Goal: Transaction & Acquisition: Purchase product/service

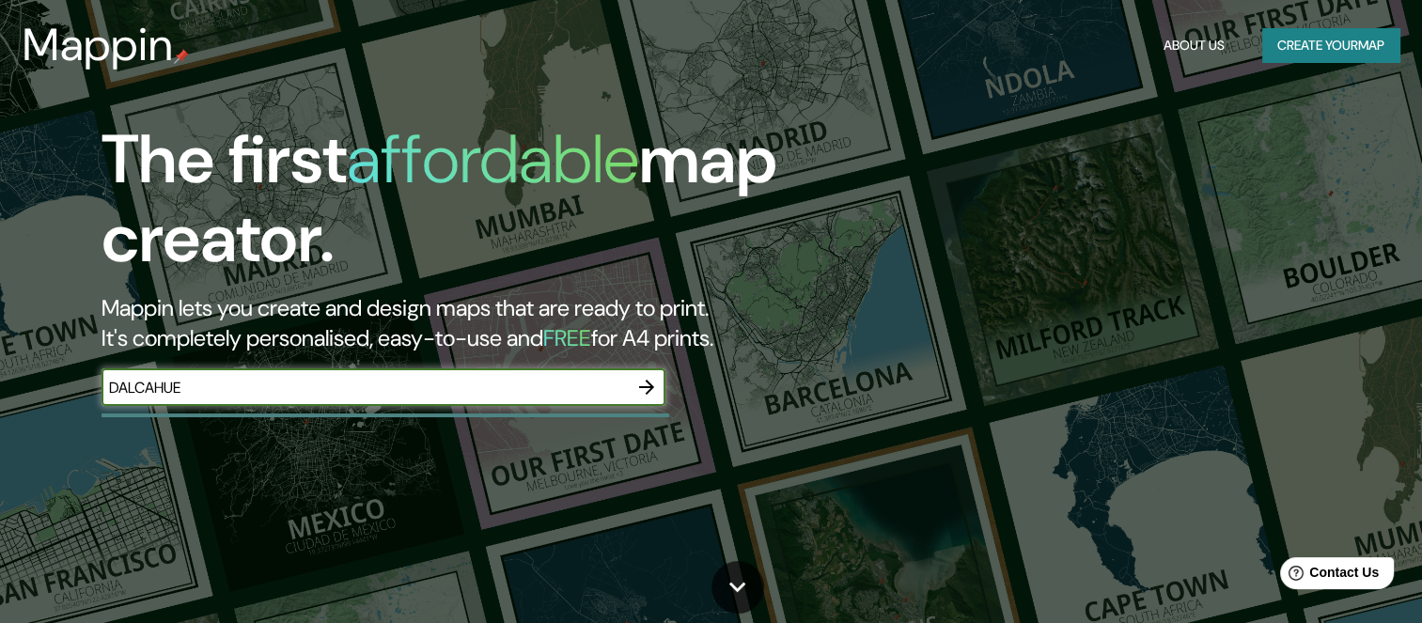
type input "DALCAHUE"
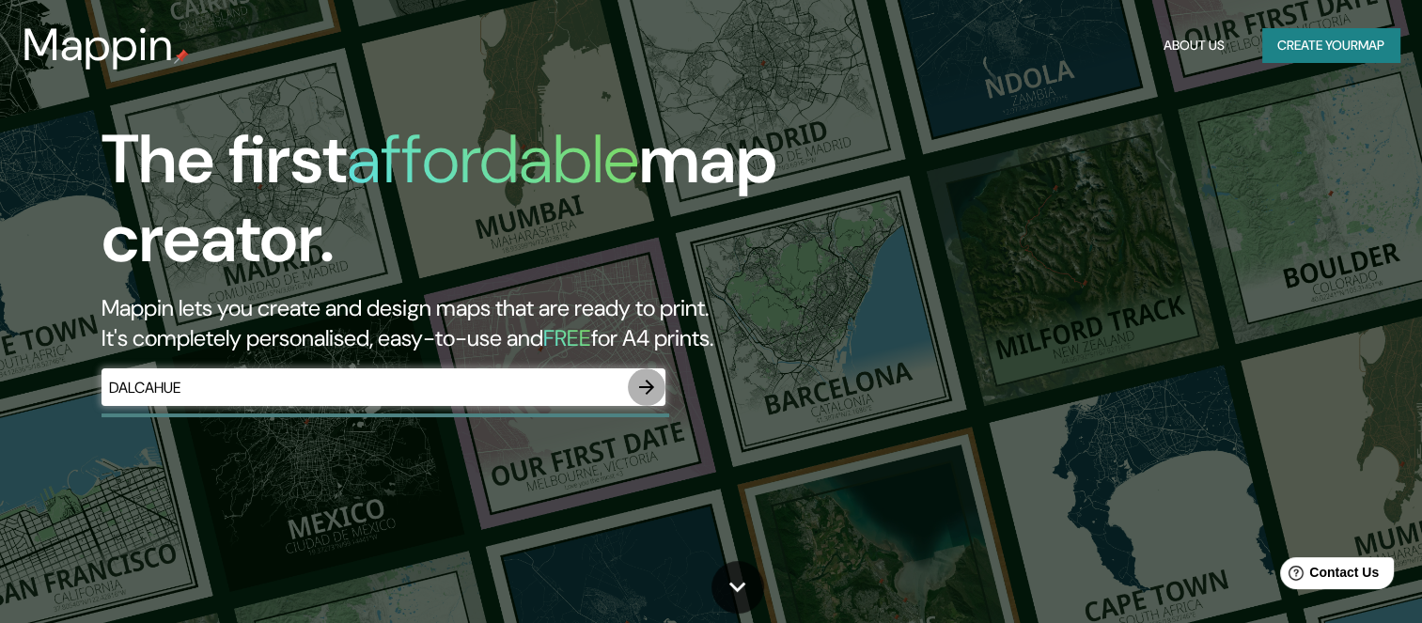
click at [647, 386] on icon "button" at bounding box center [646, 387] width 15 height 15
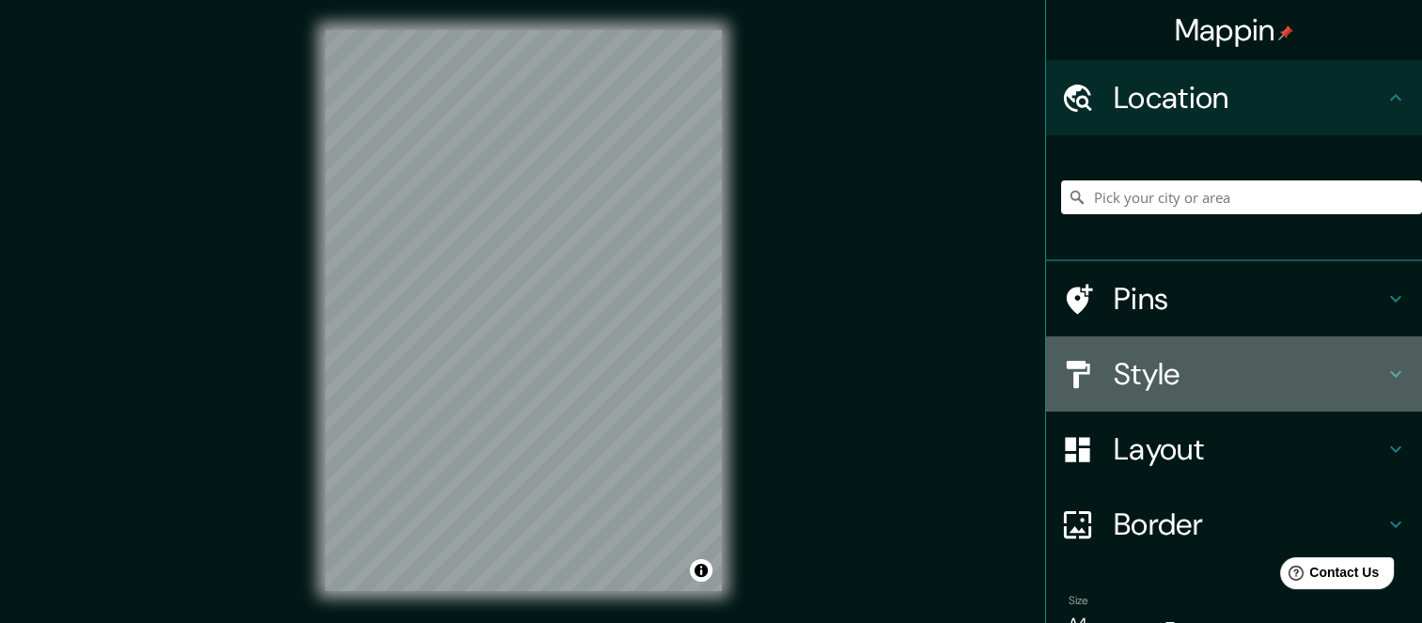
click at [1384, 379] on icon at bounding box center [1395, 374] width 23 height 23
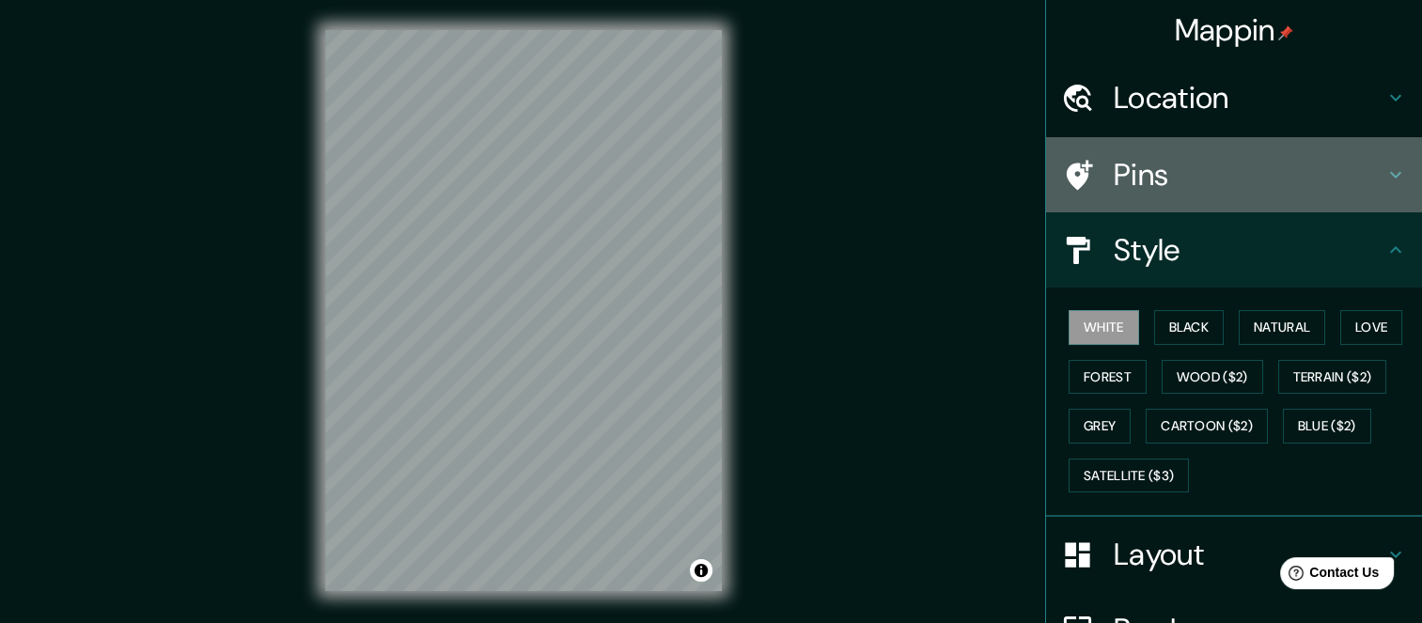
click at [1158, 175] on h4 "Pins" at bounding box center [1249, 175] width 271 height 38
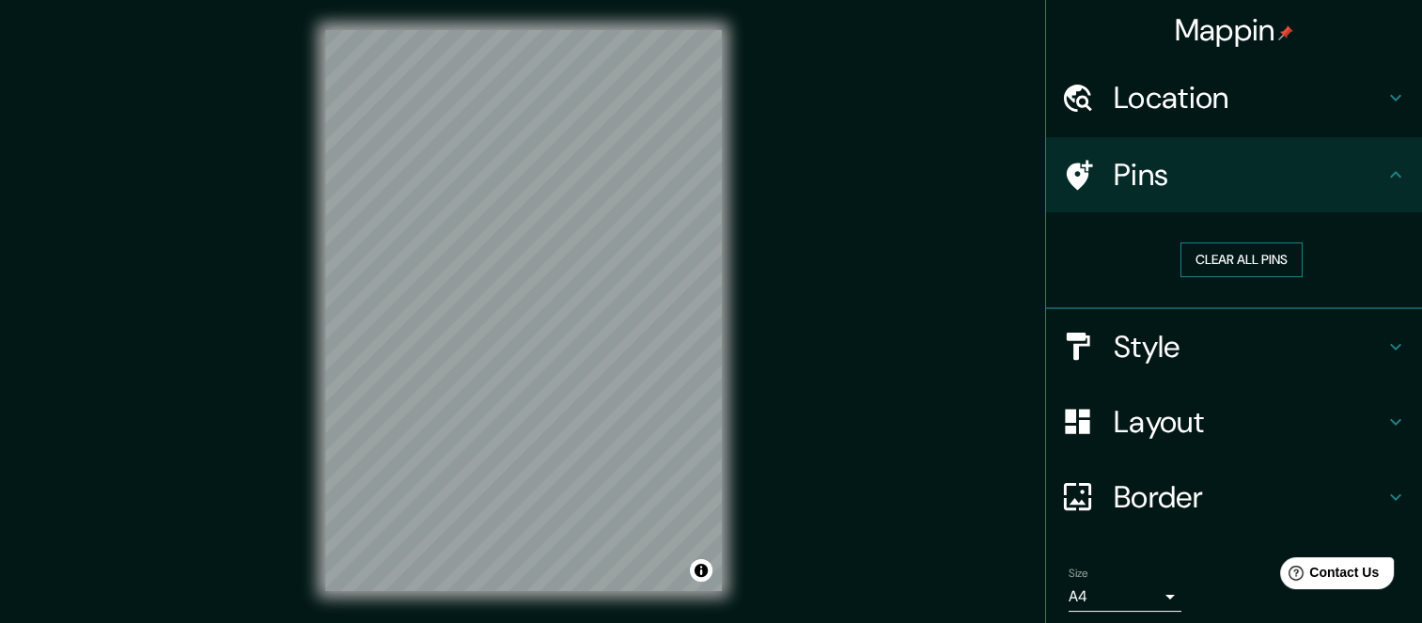
click at [1207, 254] on button "Clear all pins" at bounding box center [1241, 259] width 122 height 35
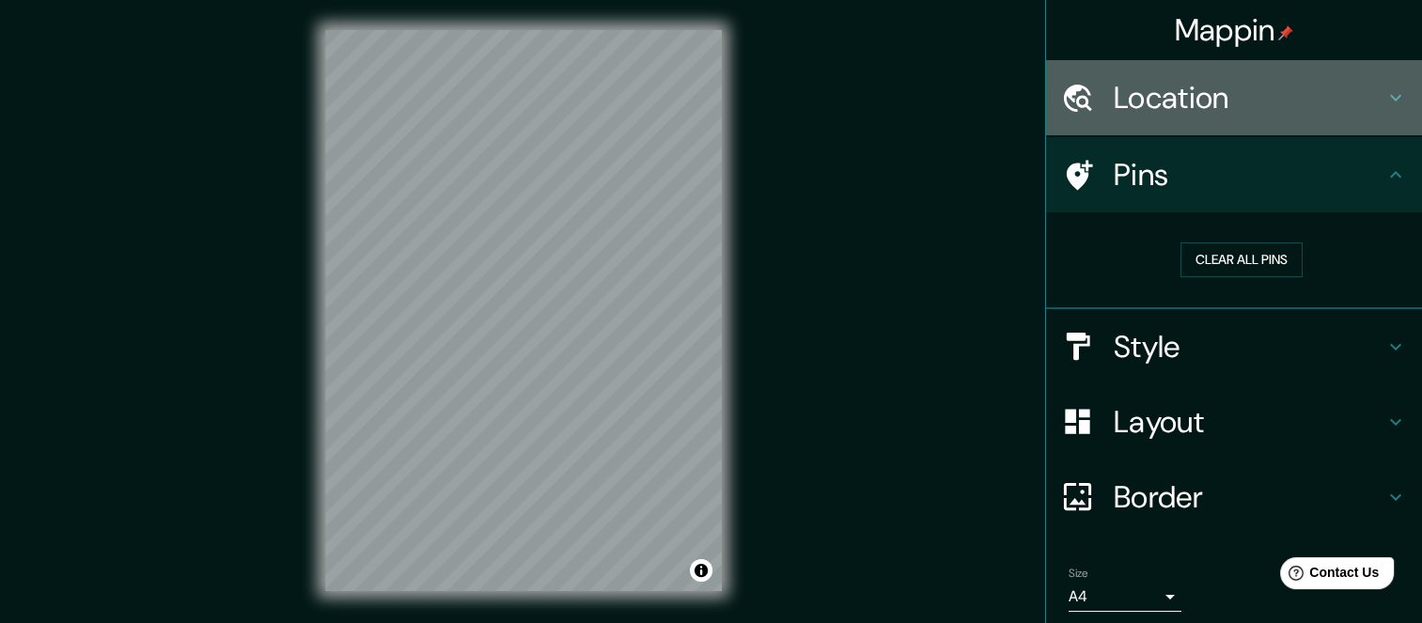
click at [1139, 95] on h4 "Location" at bounding box center [1249, 98] width 271 height 38
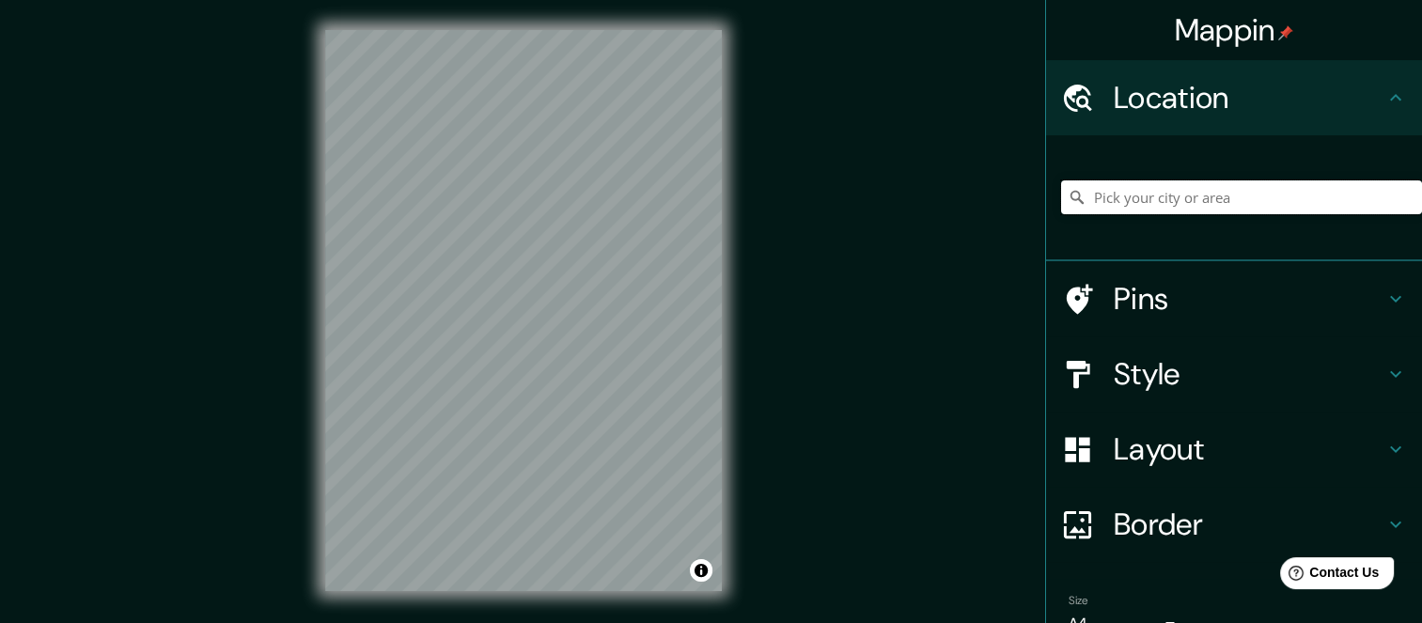
click at [1183, 202] on input "Pick your city or area" at bounding box center [1241, 197] width 361 height 34
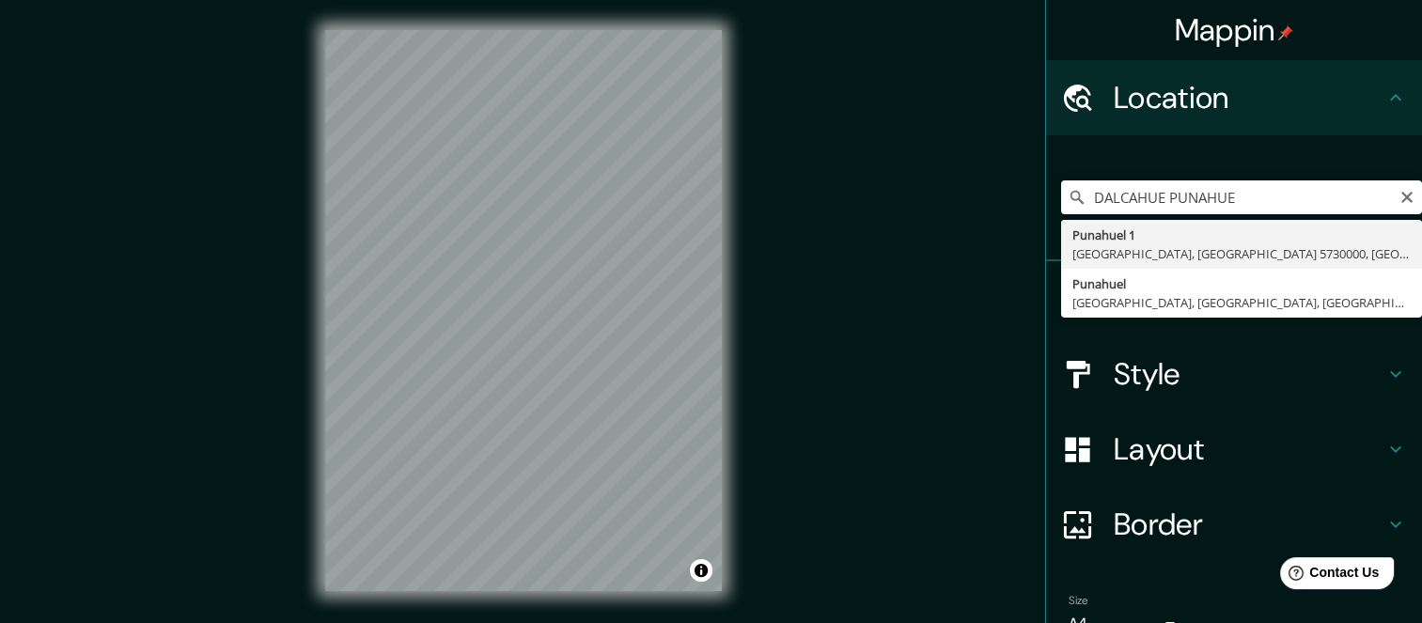
type input "[STREET_ADDRESS]"
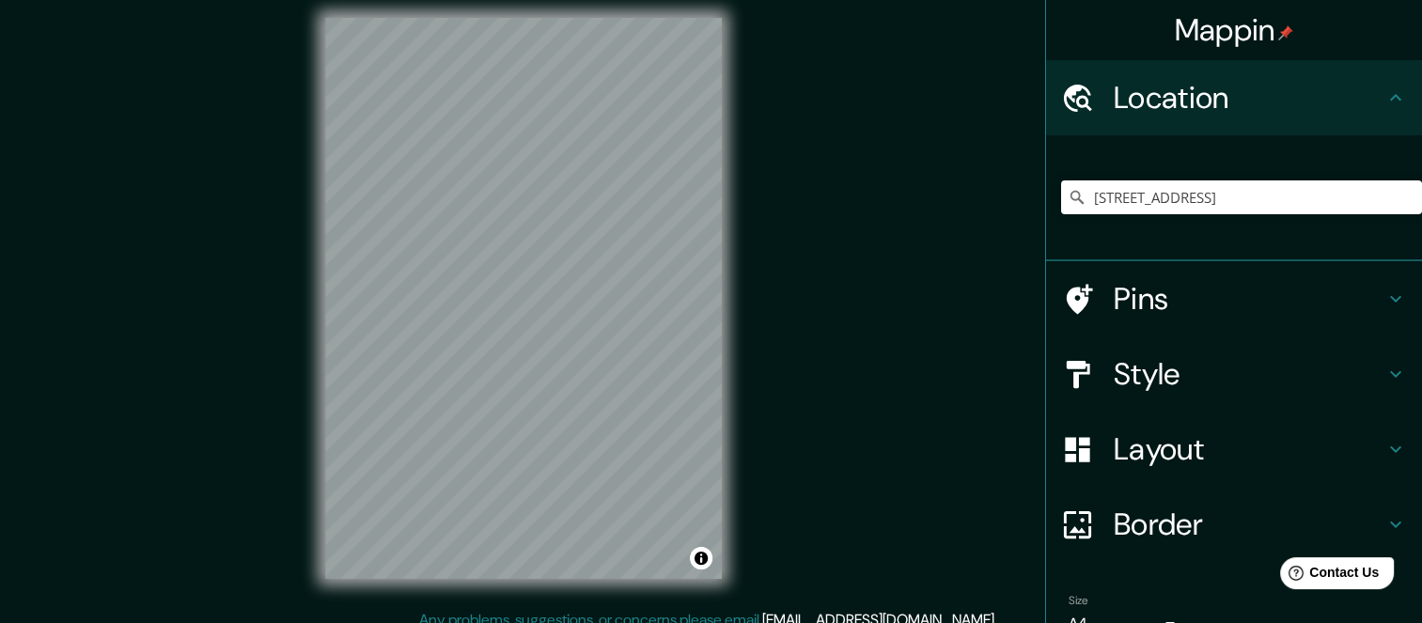
scroll to position [27, 0]
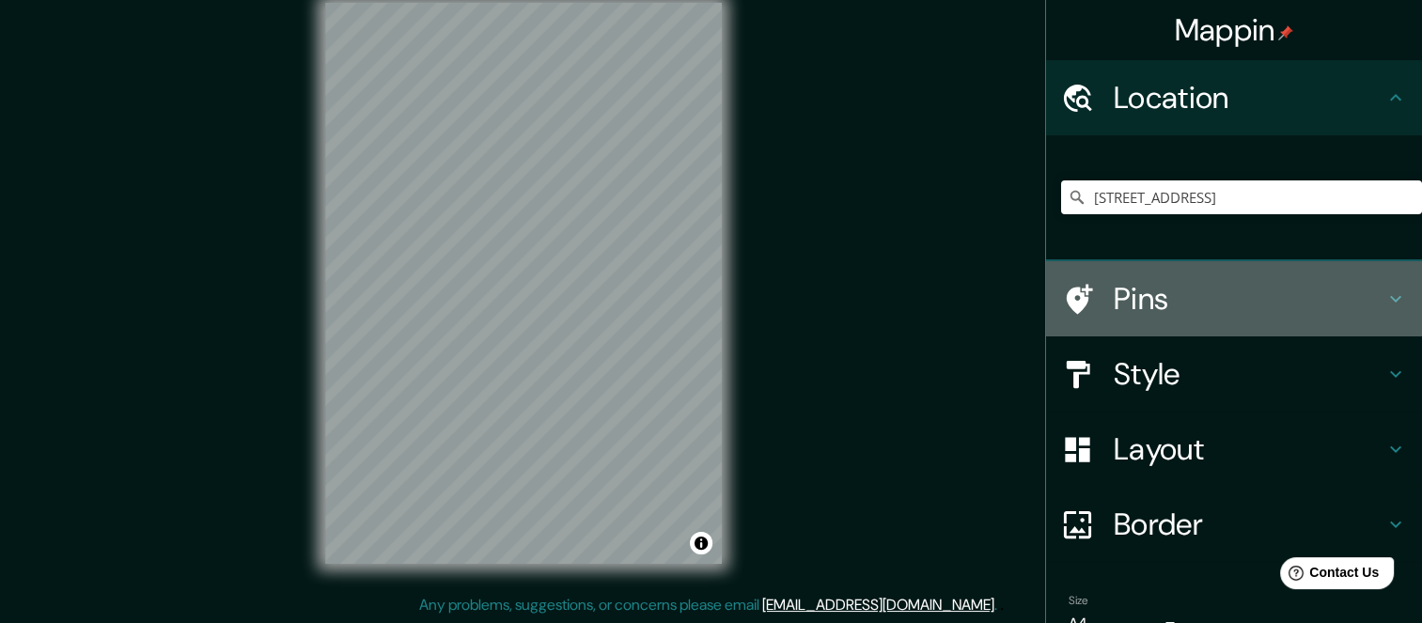
click at [1139, 299] on h4 "Pins" at bounding box center [1249, 299] width 271 height 38
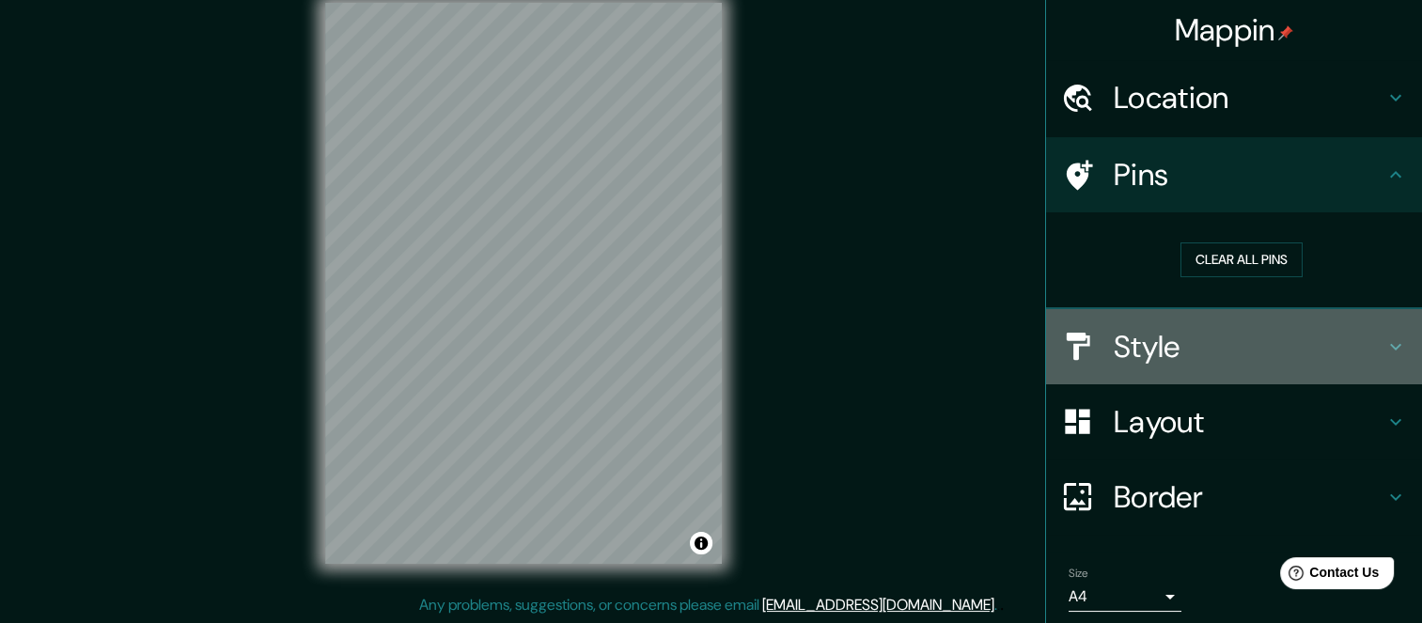
click at [1141, 349] on h4 "Style" at bounding box center [1249, 347] width 271 height 38
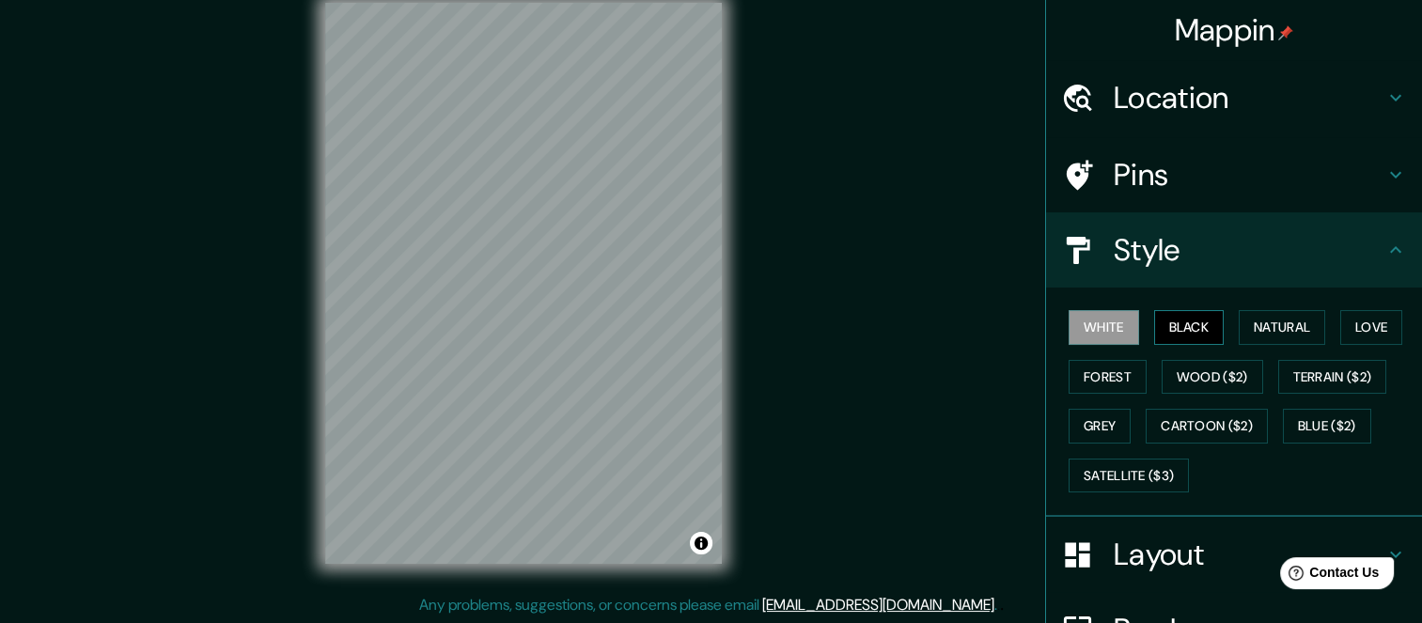
click at [1158, 324] on button "Black" at bounding box center [1189, 327] width 70 height 35
click at [1256, 323] on button "Natural" at bounding box center [1282, 327] width 86 height 35
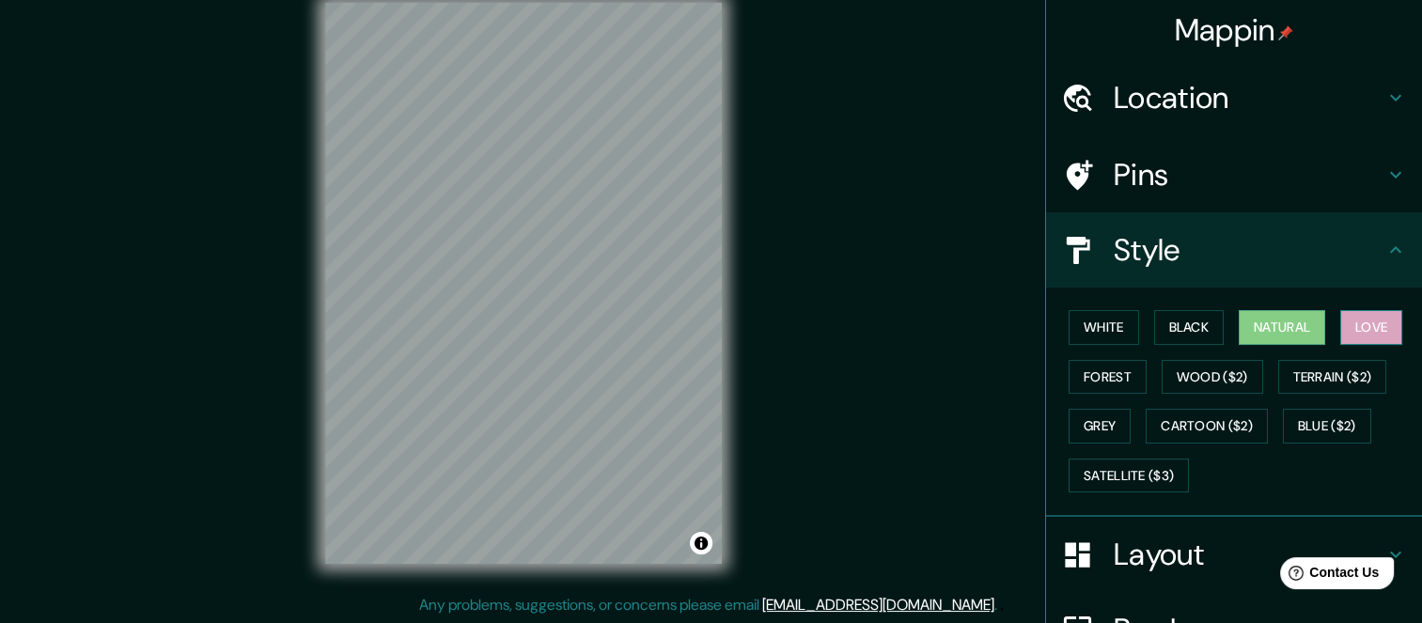
click at [1368, 321] on button "Love" at bounding box center [1371, 327] width 62 height 35
click at [1114, 372] on button "Forest" at bounding box center [1107, 377] width 78 height 35
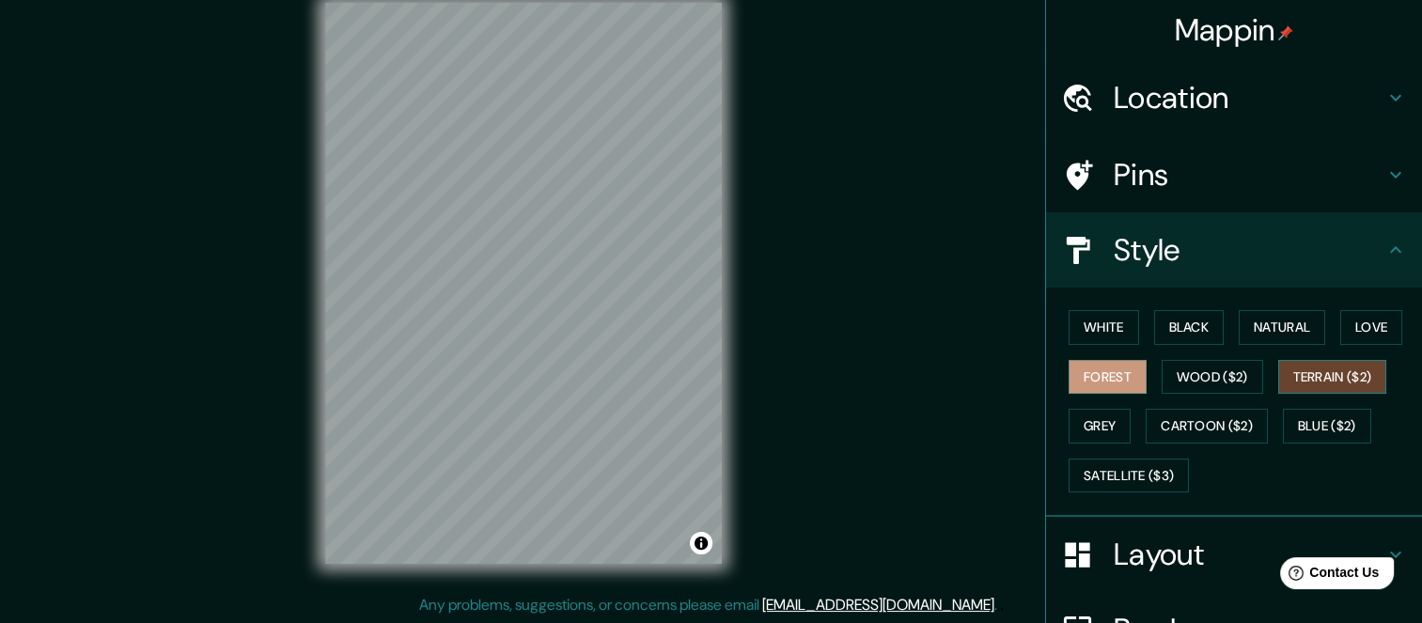
click at [1296, 367] on button "Terrain ($2)" at bounding box center [1332, 377] width 109 height 35
click at [1099, 424] on button "Grey" at bounding box center [1099, 426] width 62 height 35
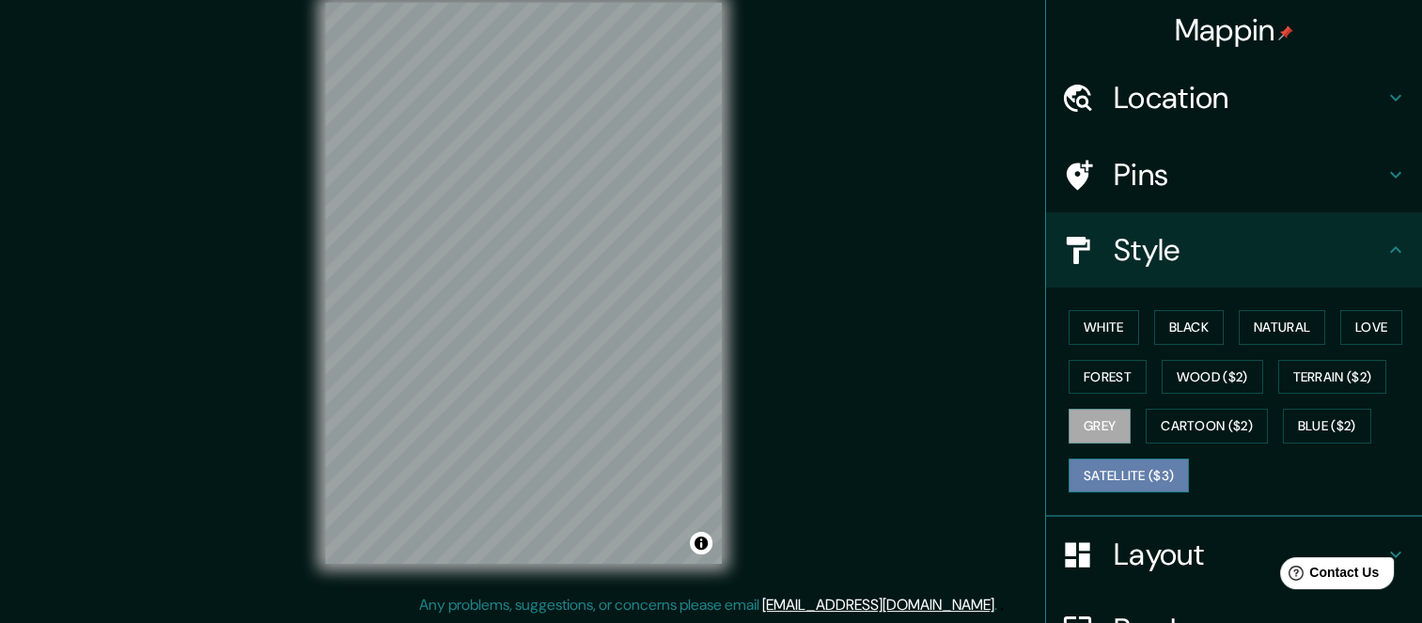
click at [1115, 469] on button "Satellite ($3)" at bounding box center [1128, 476] width 120 height 35
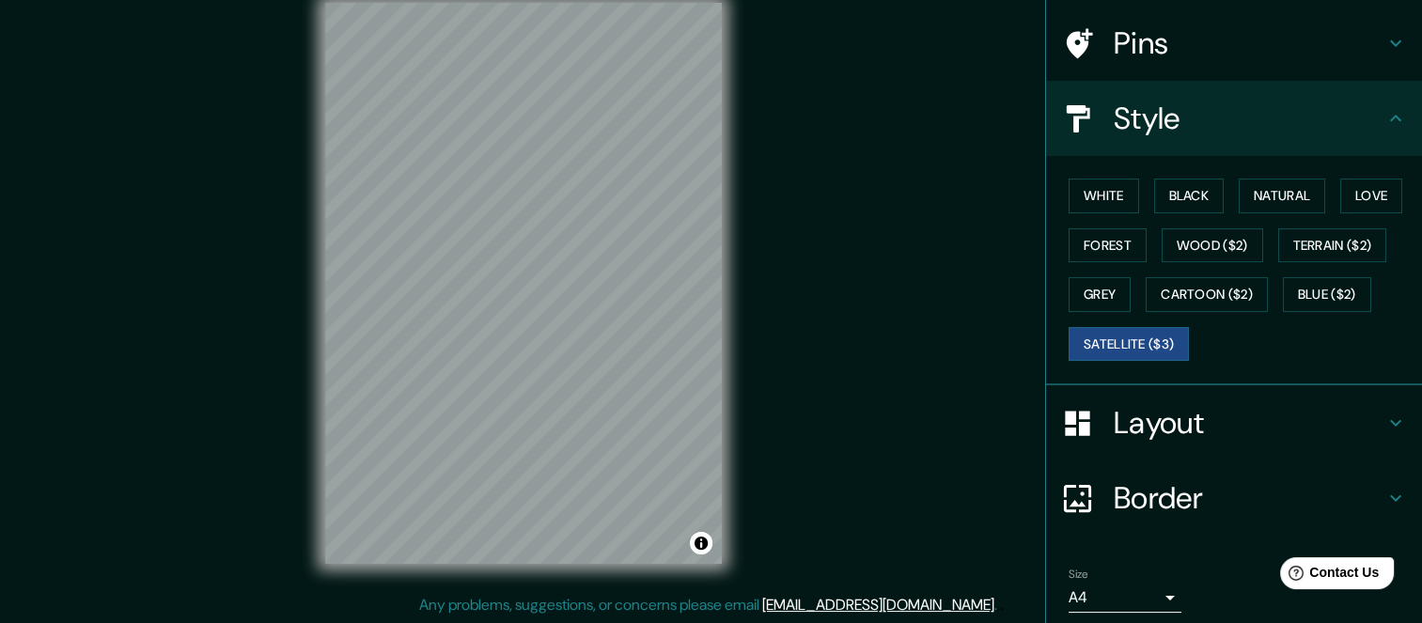
scroll to position [103, 0]
